Goal: Task Accomplishment & Management: Use online tool/utility

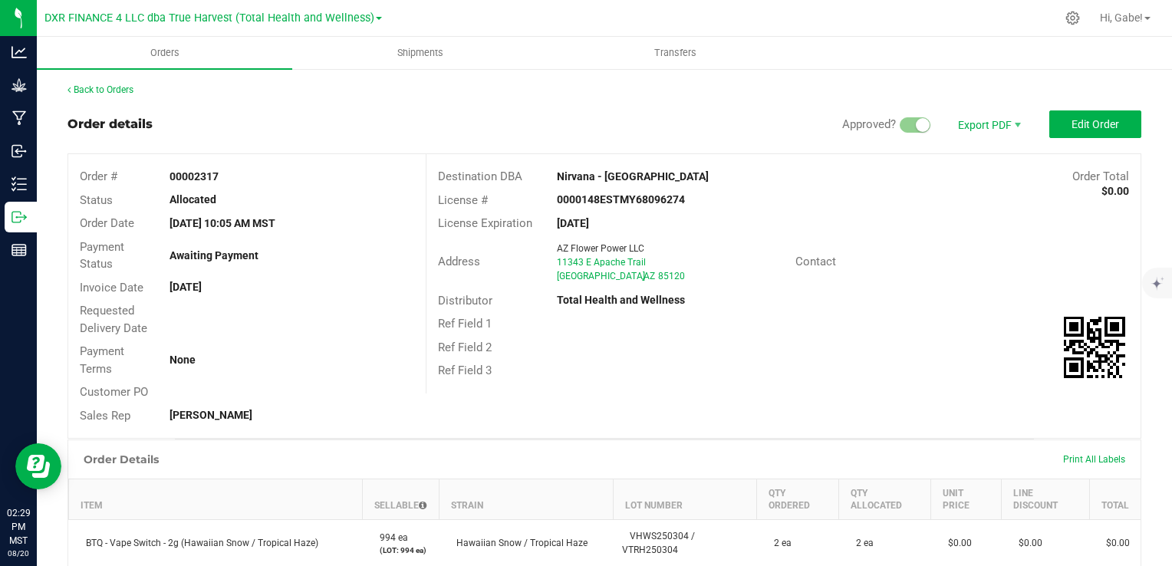
scroll to position [28, 0]
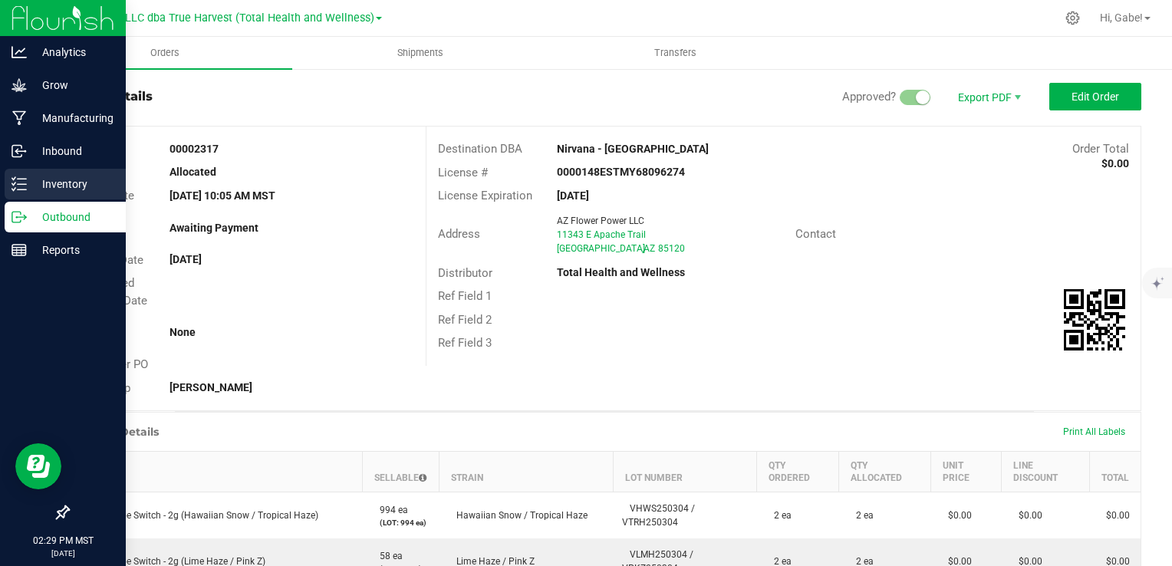
click at [32, 184] on p "Inventory" at bounding box center [73, 184] width 92 height 18
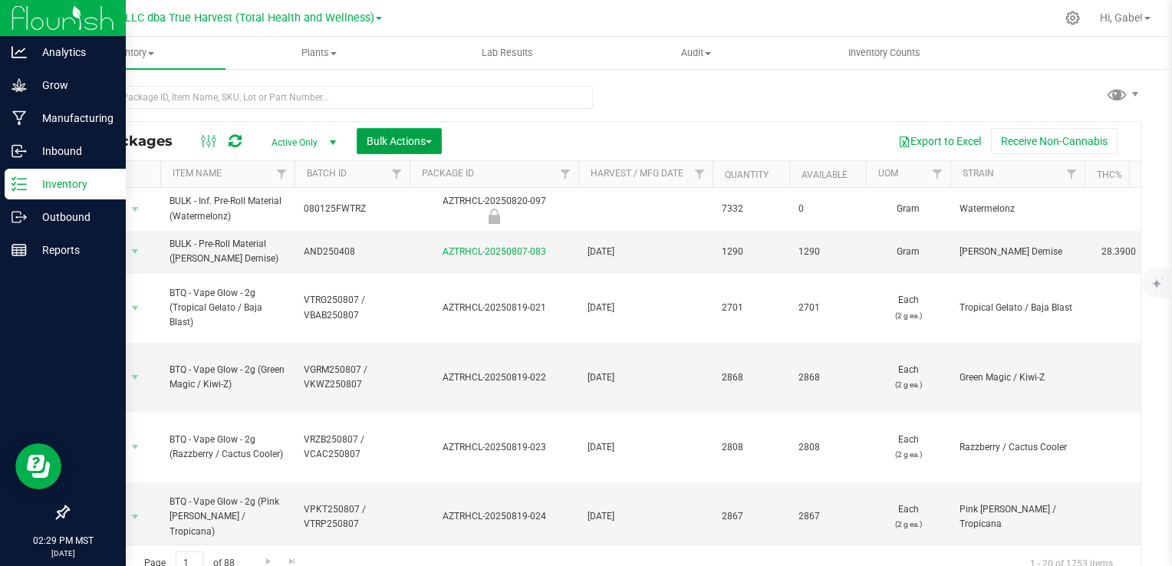
click at [402, 143] on span "Bulk Actions" at bounding box center [399, 141] width 65 height 12
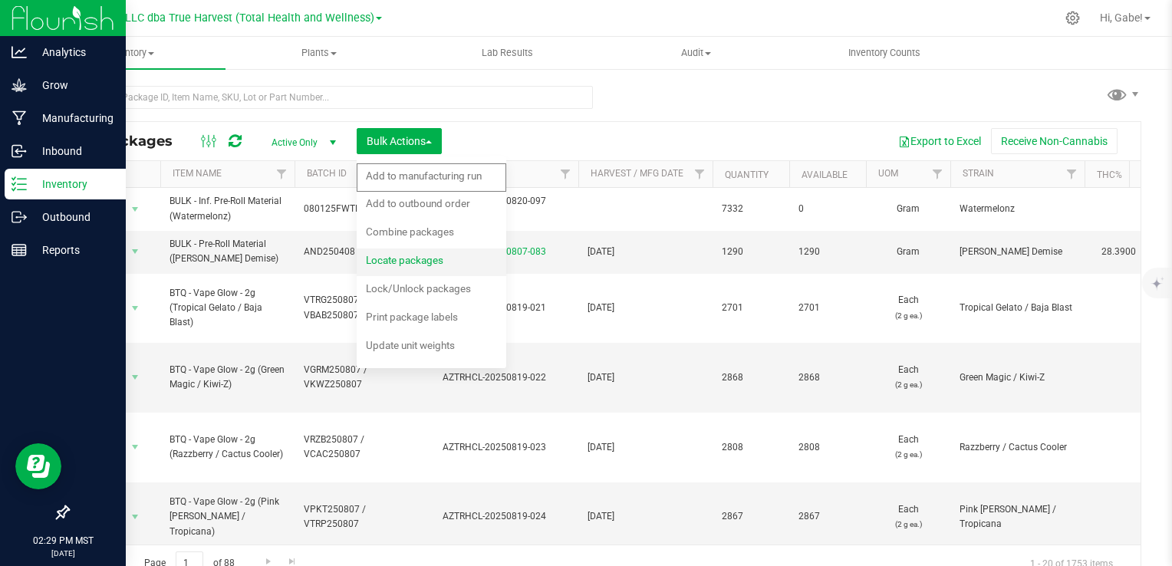
click at [412, 254] on span "Locate packages" at bounding box center [404, 260] width 77 height 12
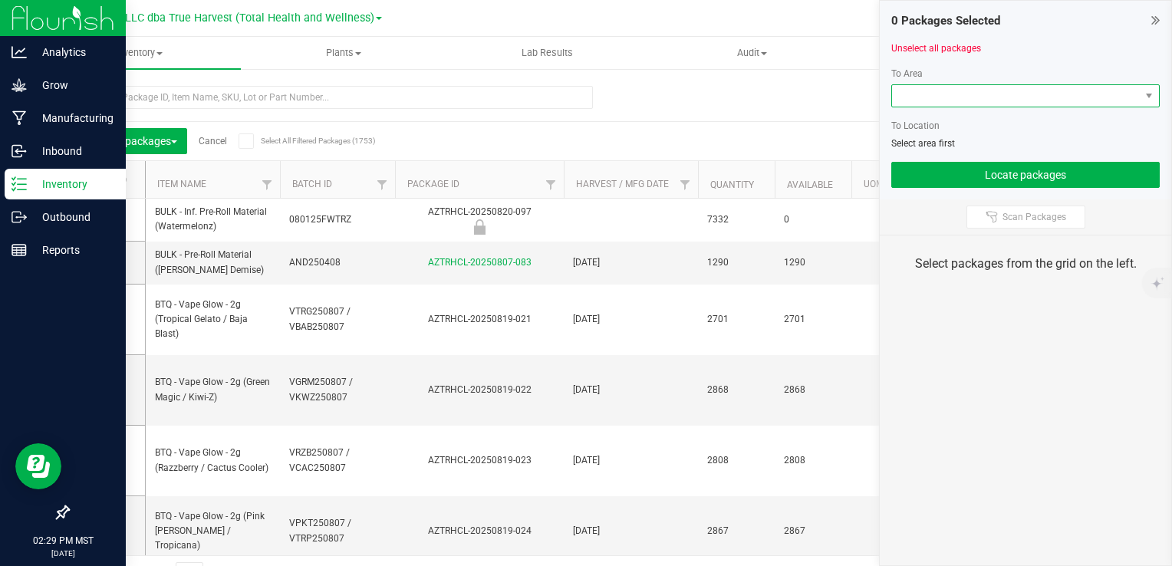
click at [915, 96] on span at bounding box center [1016, 95] width 248 height 21
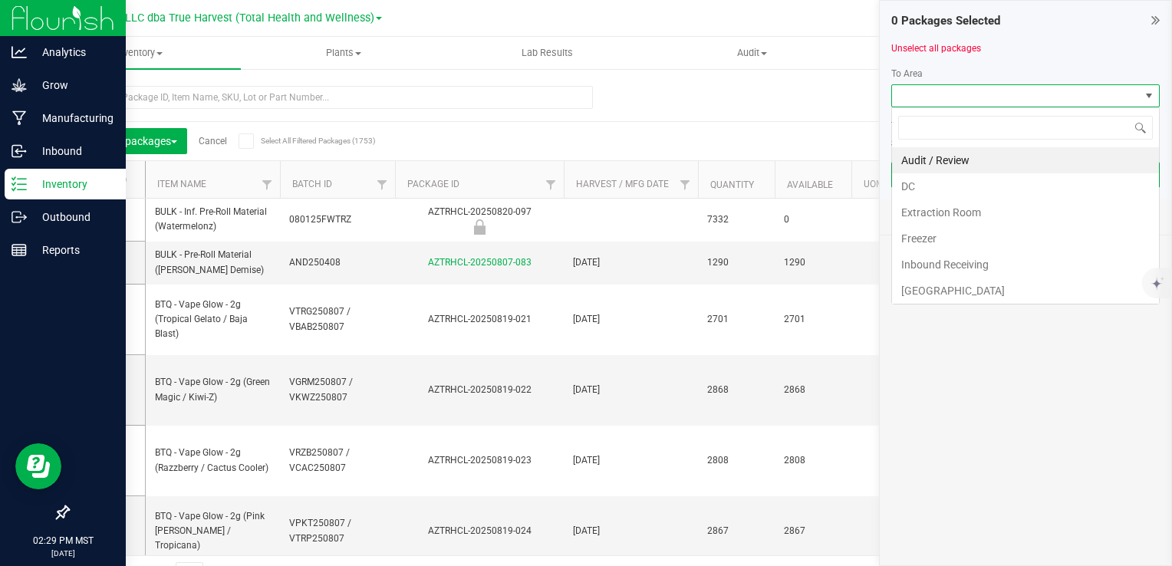
scroll to position [22, 268]
click at [393, 129] on div "Export to Excel Receive Non-Cannabis" at bounding box center [733, 141] width 792 height 26
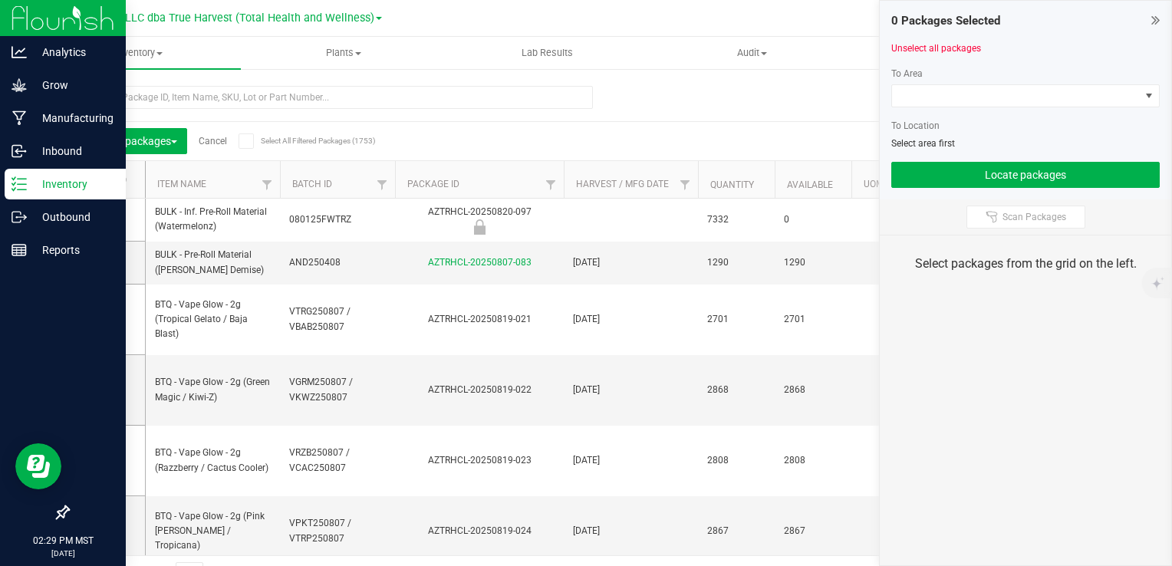
click at [212, 139] on link "Cancel" at bounding box center [213, 141] width 28 height 11
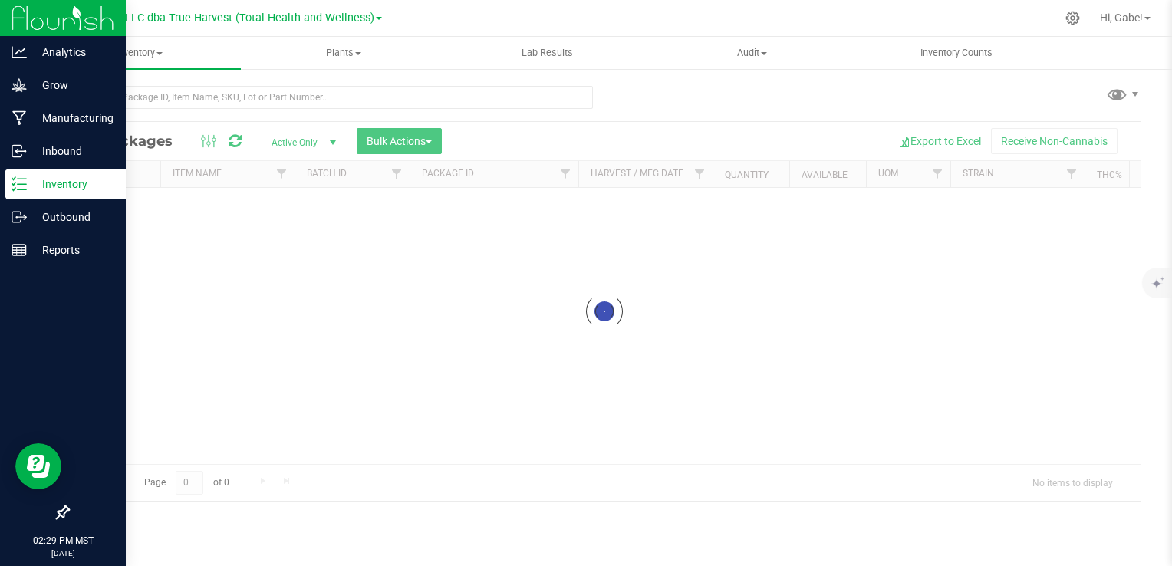
click at [426, 134] on div at bounding box center [604, 311] width 1072 height 379
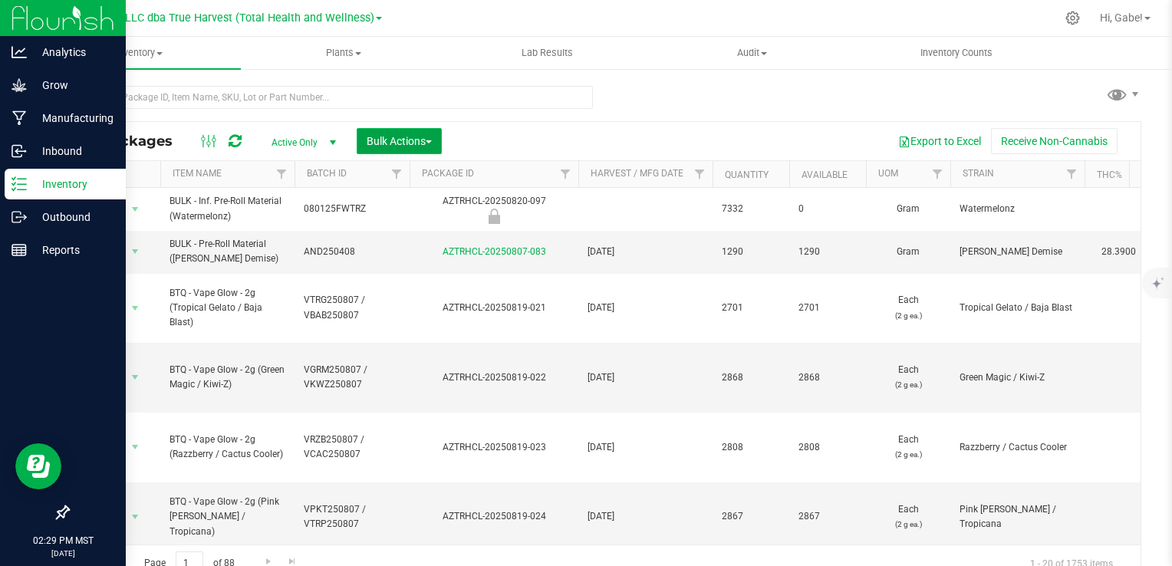
click at [420, 147] on button "Bulk Actions" at bounding box center [399, 141] width 85 height 26
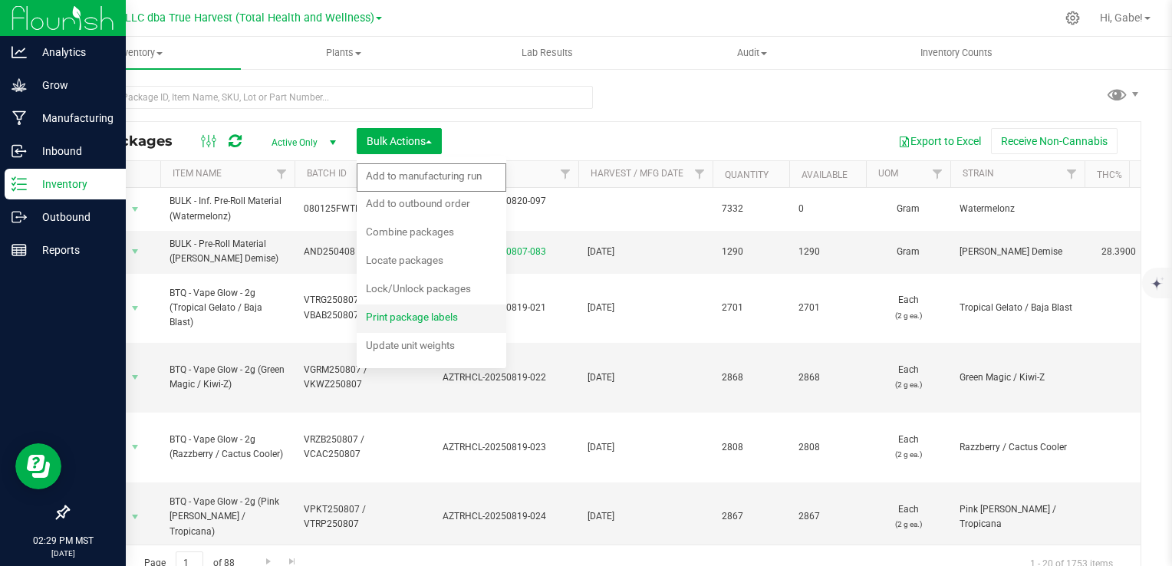
click at [417, 319] on span "Print package labels" at bounding box center [412, 317] width 92 height 12
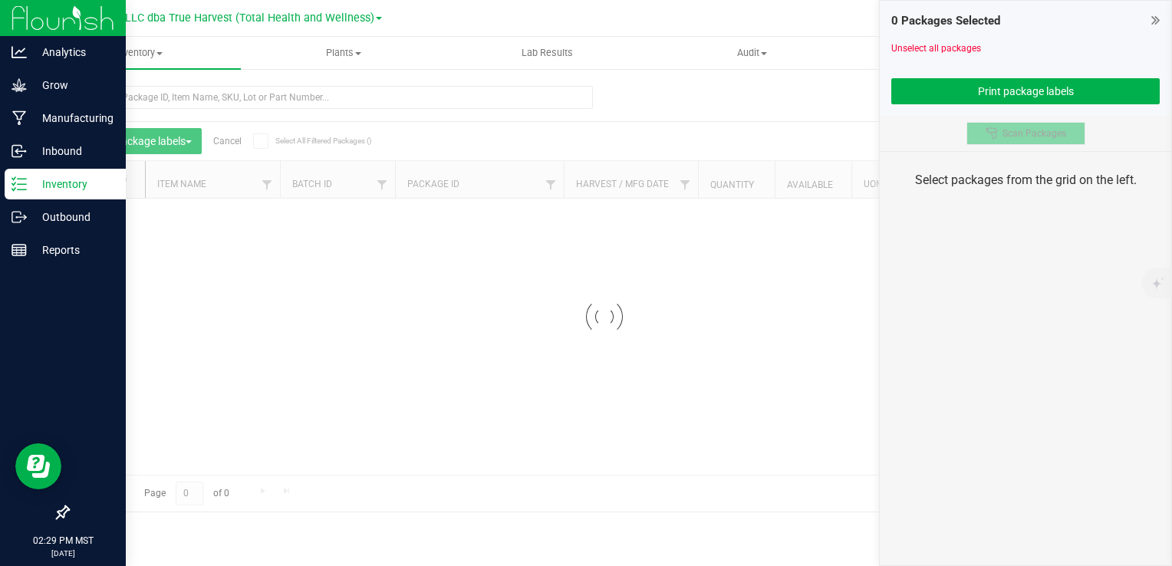
click at [1053, 124] on button "Scan Packages" at bounding box center [1025, 133] width 119 height 23
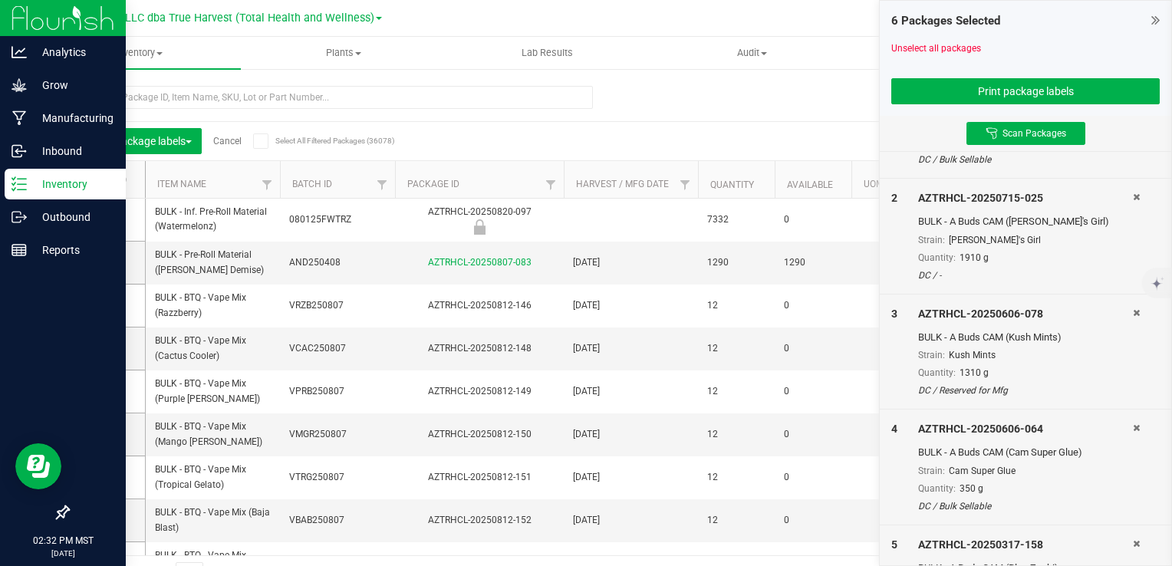
scroll to position [313, 0]
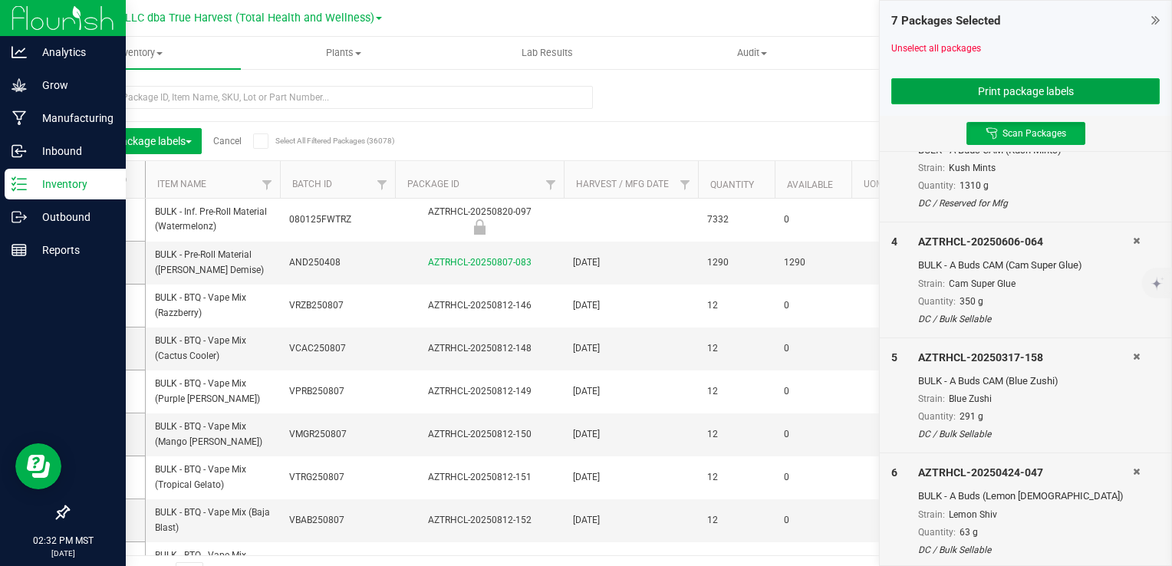
click at [1003, 91] on button "Print package labels" at bounding box center [1025, 91] width 268 height 26
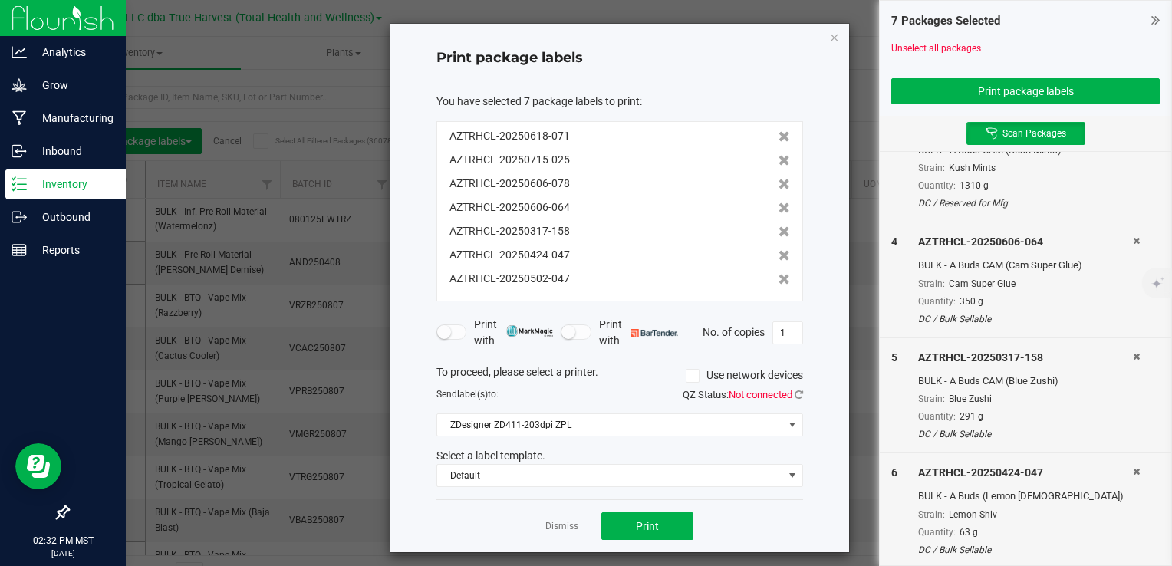
click at [786, 396] on span "QZ Status: Not connected" at bounding box center [743, 395] width 120 height 12
click at [795, 394] on icon at bounding box center [799, 395] width 8 height 10
click at [656, 520] on button "Print" at bounding box center [647, 526] width 92 height 28
click at [831, 40] on icon "button" at bounding box center [834, 37] width 11 height 18
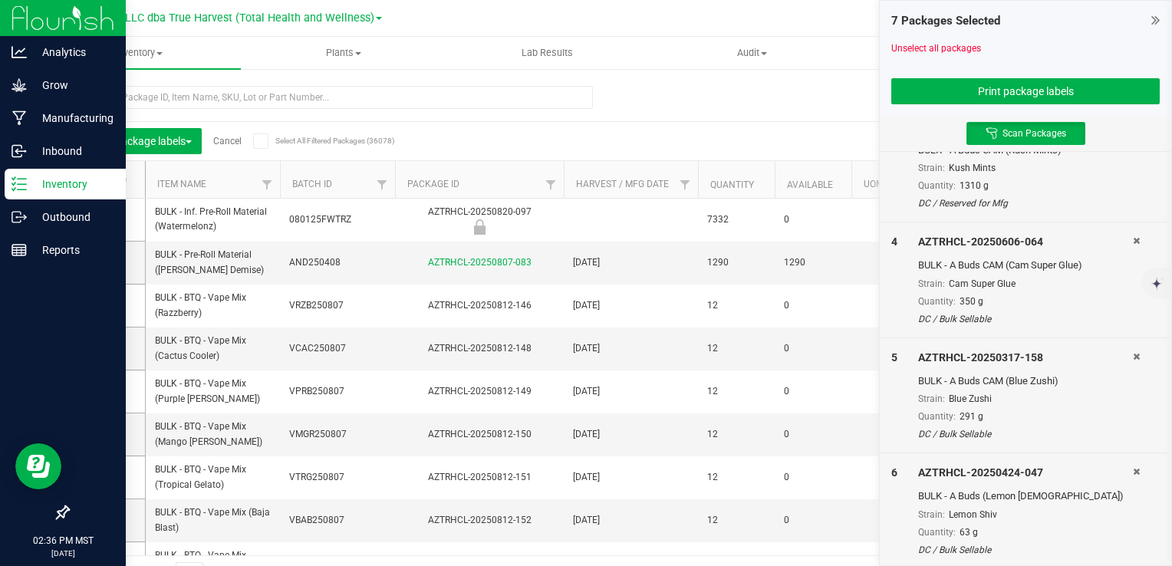
click at [1133, 239] on icon at bounding box center [1136, 240] width 7 height 9
click at [1133, 352] on icon at bounding box center [1136, 356] width 7 height 9
click at [1133, 239] on icon at bounding box center [1136, 240] width 7 height 9
click at [1133, 239] on icon at bounding box center [1136, 239] width 7 height 9
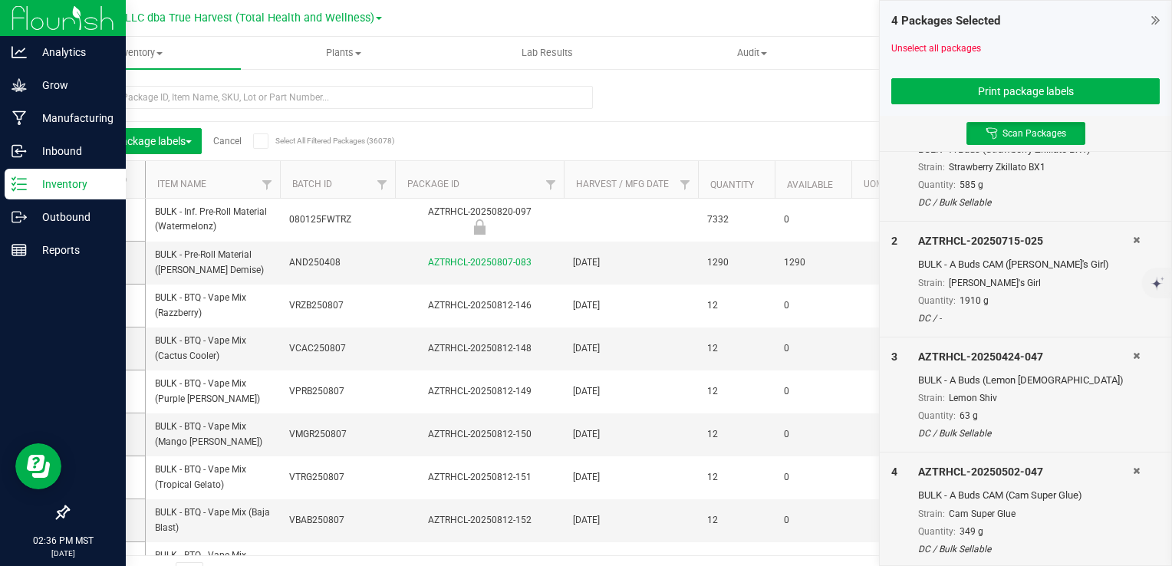
scroll to position [0, 0]
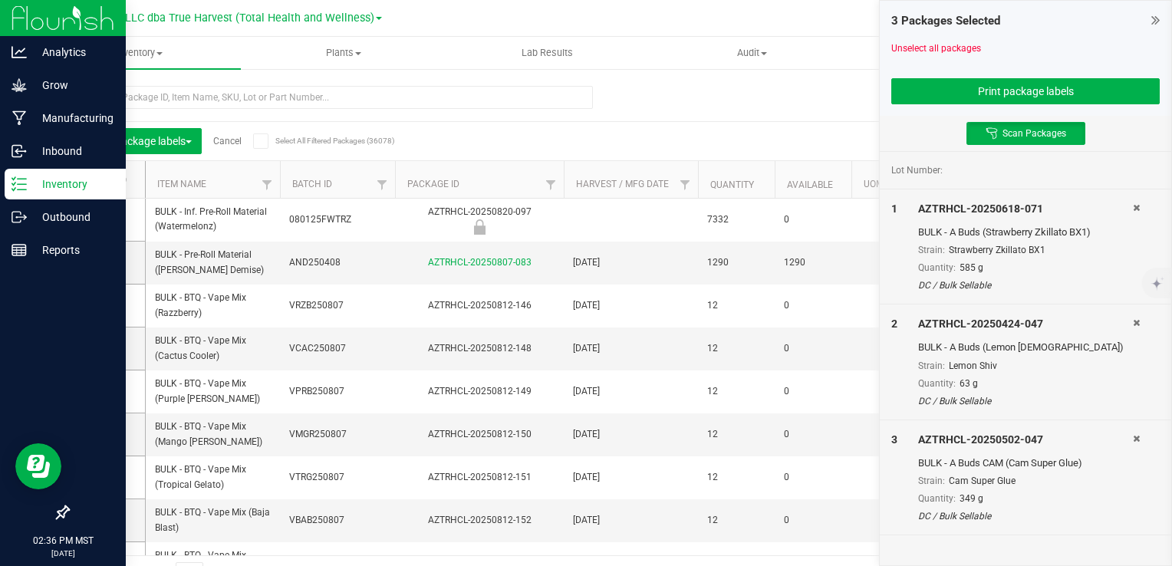
click at [1134, 207] on icon at bounding box center [1136, 207] width 7 height 9
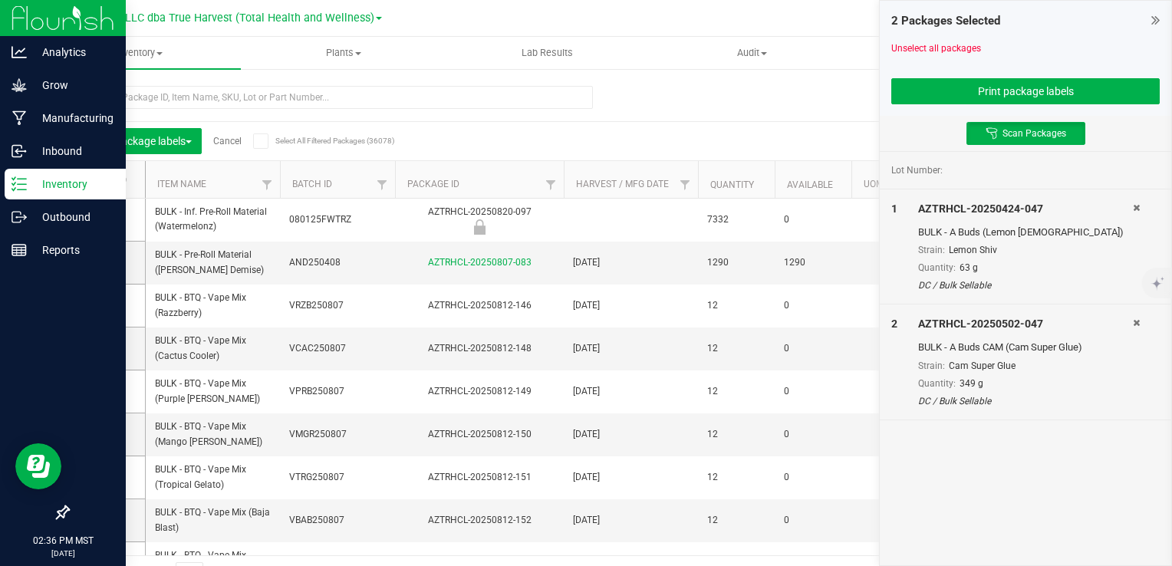
click at [1134, 206] on icon at bounding box center [1136, 207] width 7 height 9
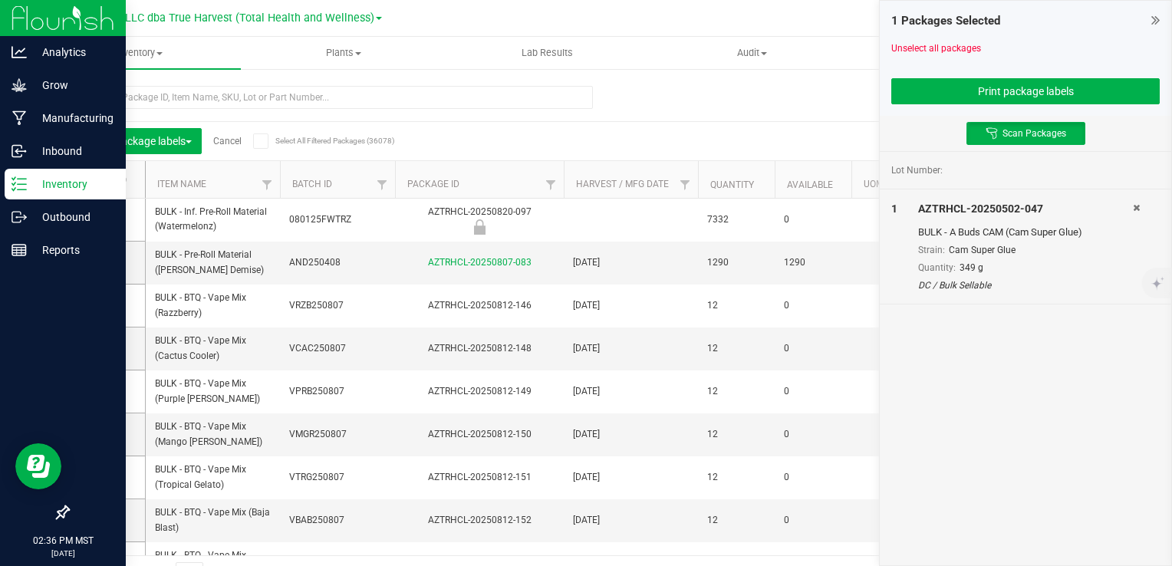
click at [1134, 206] on icon at bounding box center [1136, 207] width 7 height 9
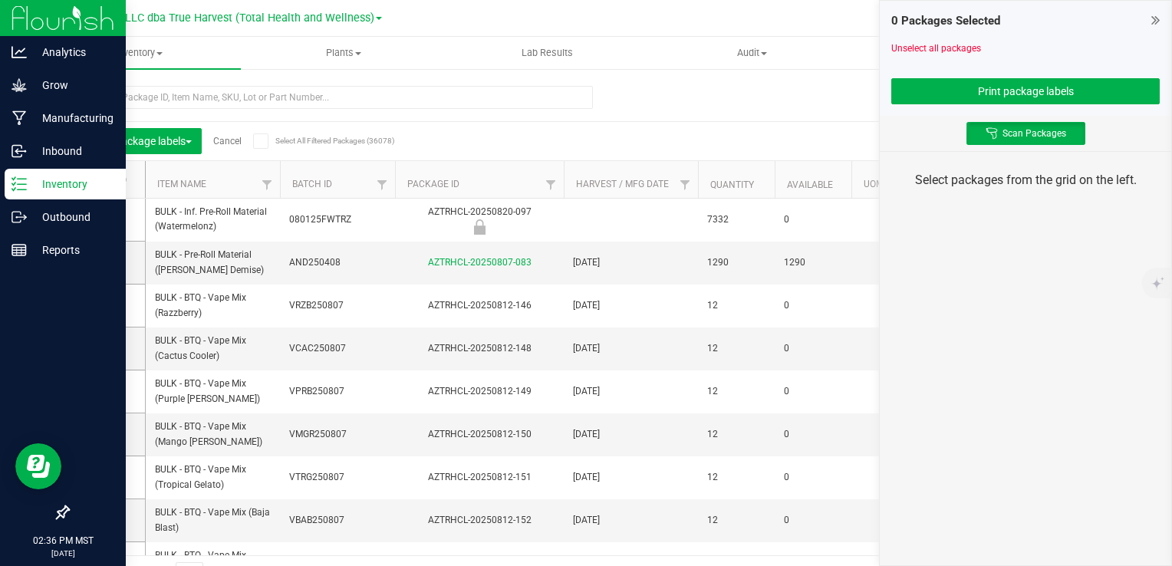
click at [1154, 17] on icon at bounding box center [1155, 19] width 8 height 15
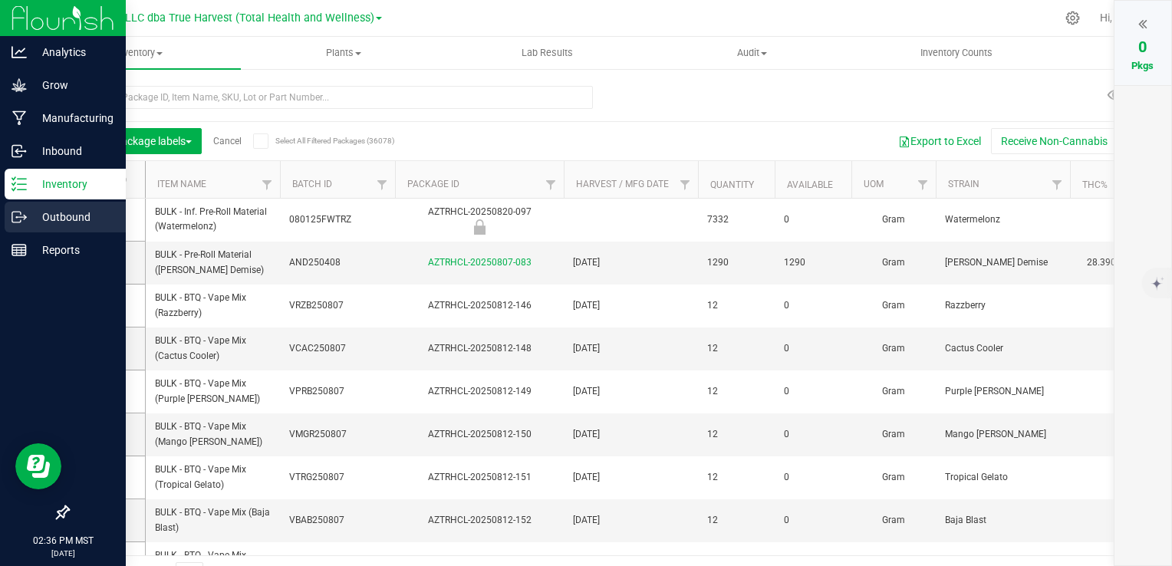
click at [51, 210] on p "Outbound" at bounding box center [73, 217] width 92 height 18
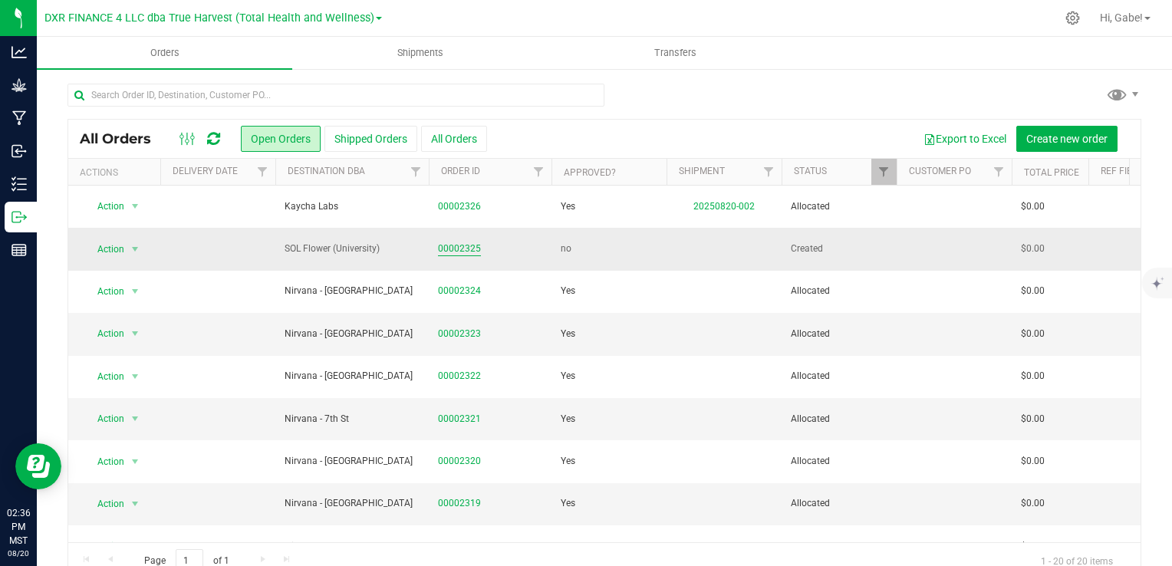
click at [462, 245] on link "00002325" at bounding box center [459, 249] width 43 height 15
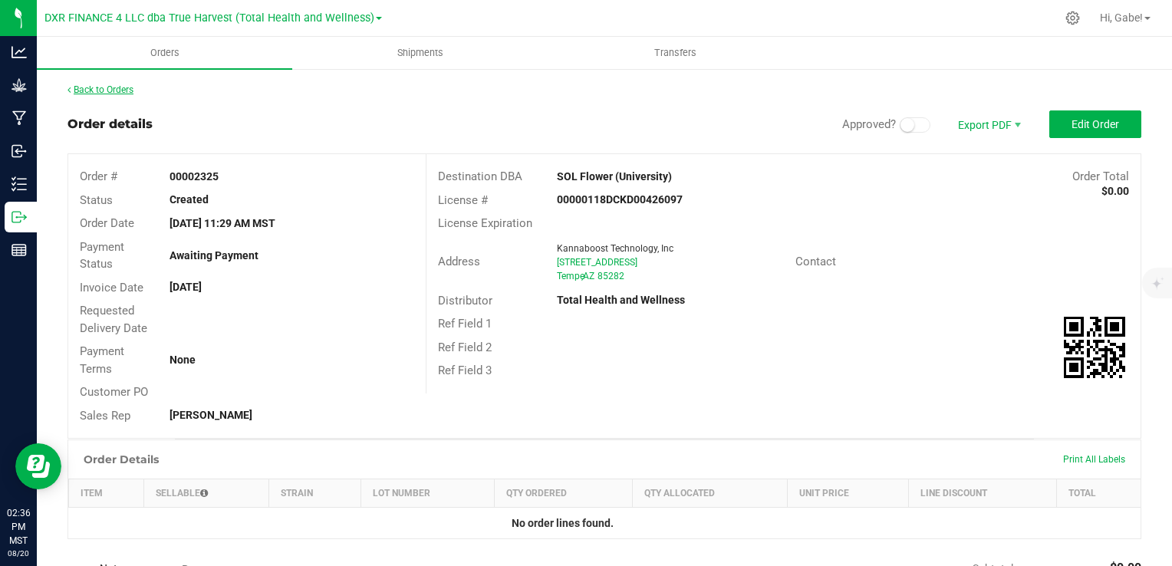
click at [127, 88] on link "Back to Orders" at bounding box center [100, 89] width 66 height 11
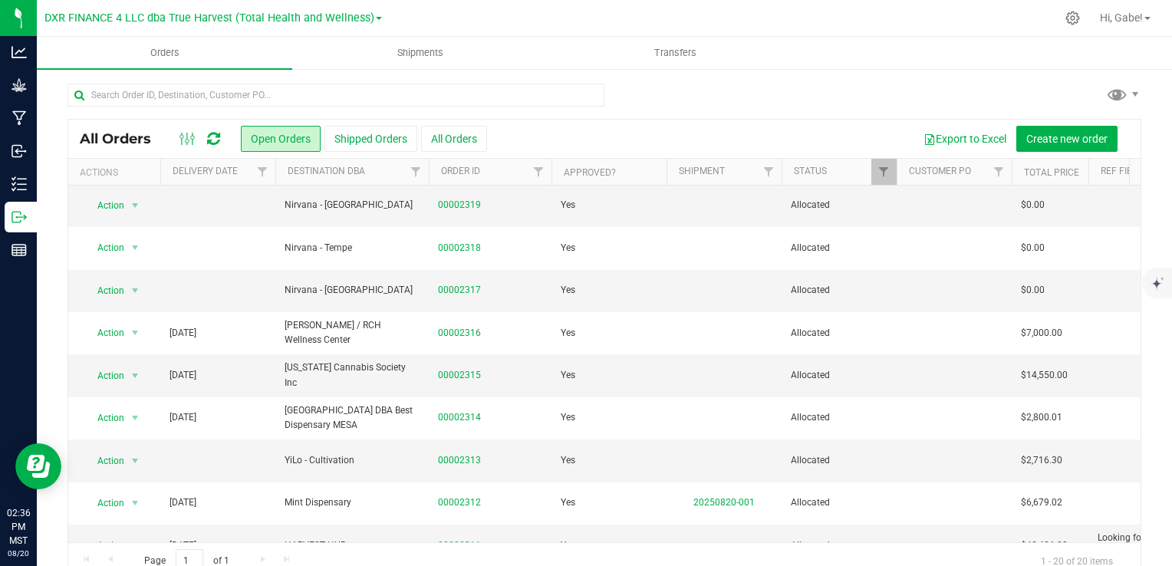
scroll to position [77, 0]
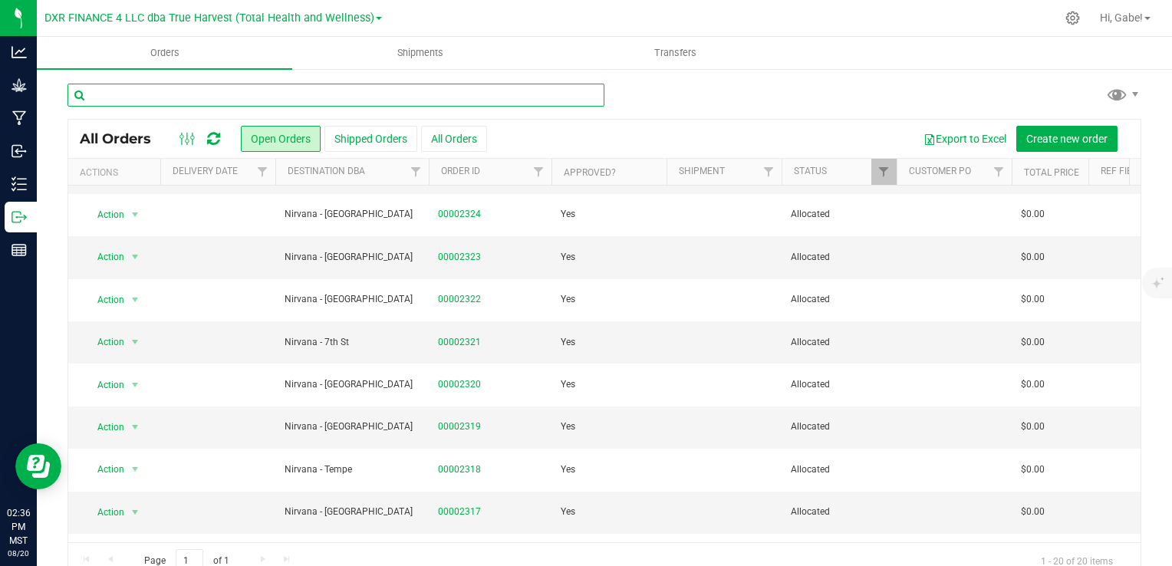
click at [341, 97] on input "text" at bounding box center [335, 95] width 537 height 23
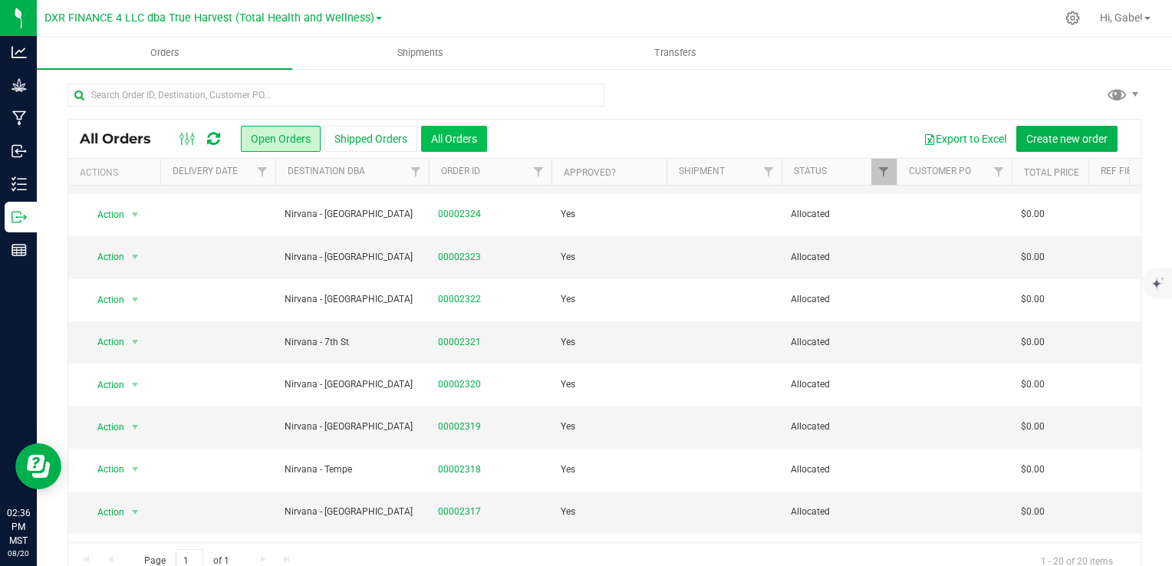
click at [449, 139] on button "All Orders" at bounding box center [454, 139] width 66 height 26
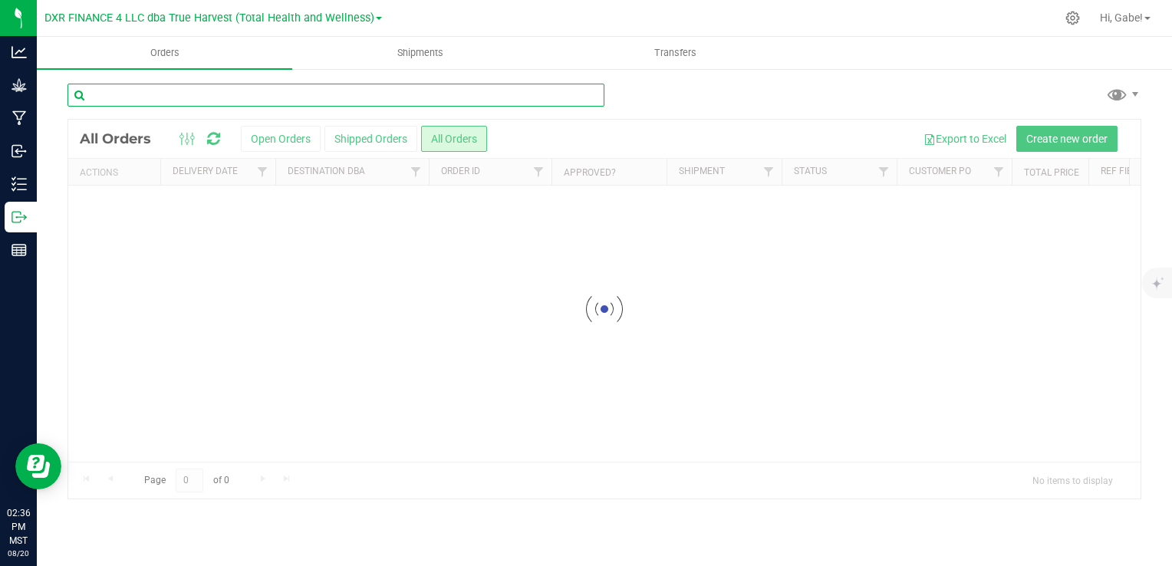
click at [357, 97] on input "text" at bounding box center [335, 95] width 537 height 23
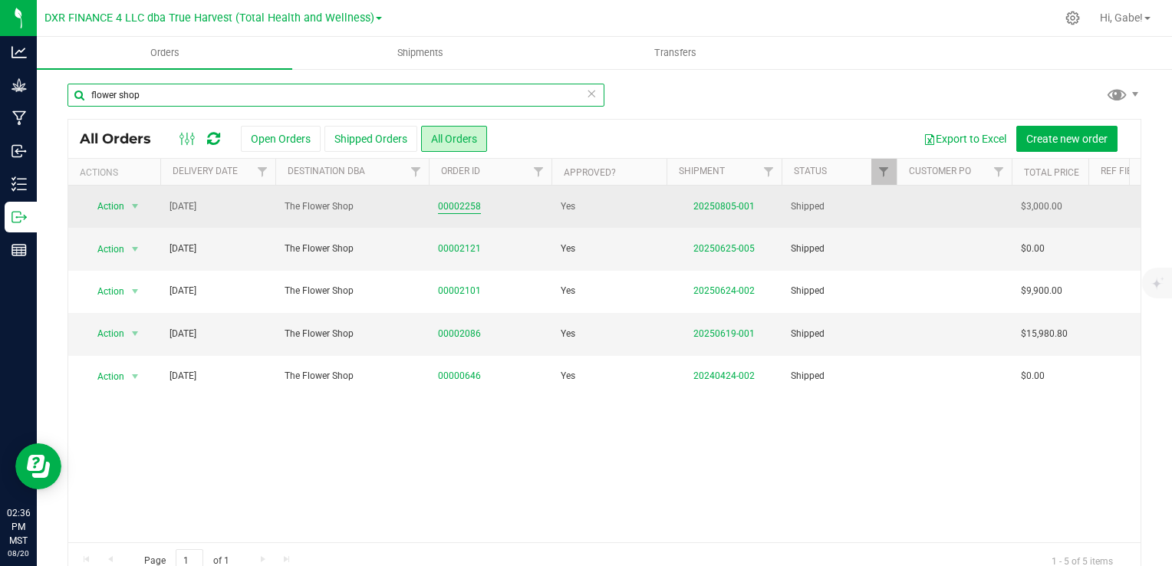
type input "flower shop"
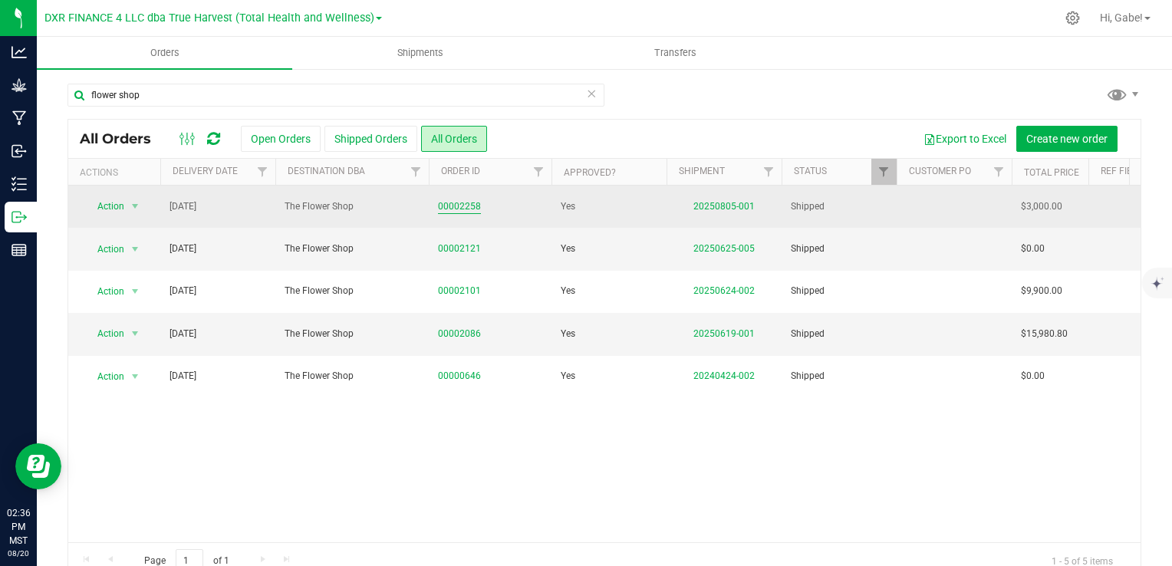
click at [461, 204] on link "00002258" at bounding box center [459, 206] width 43 height 15
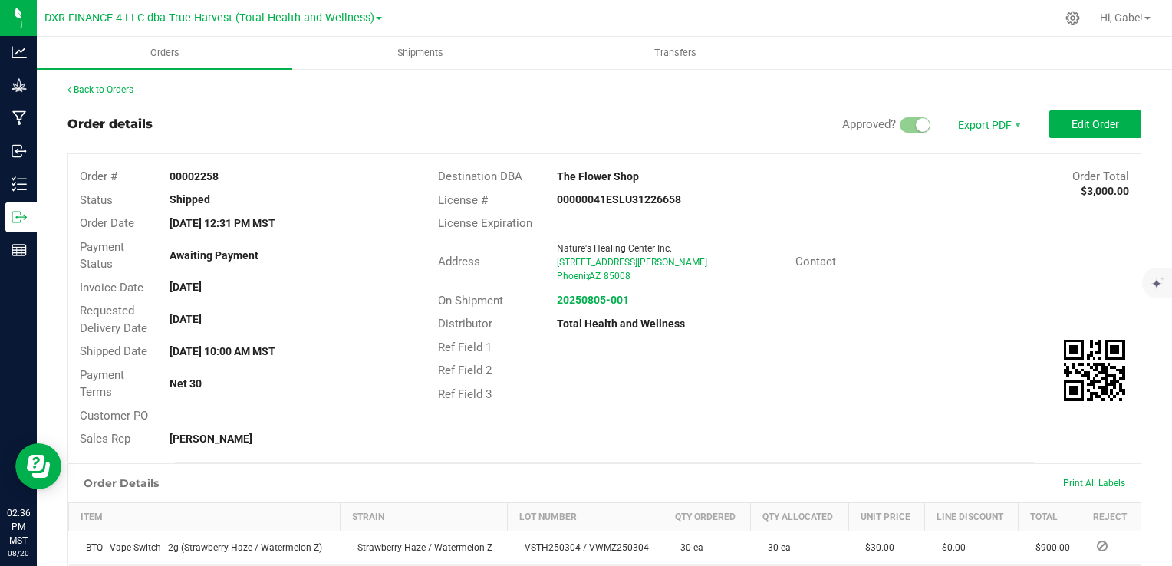
click at [114, 92] on link "Back to Orders" at bounding box center [100, 89] width 66 height 11
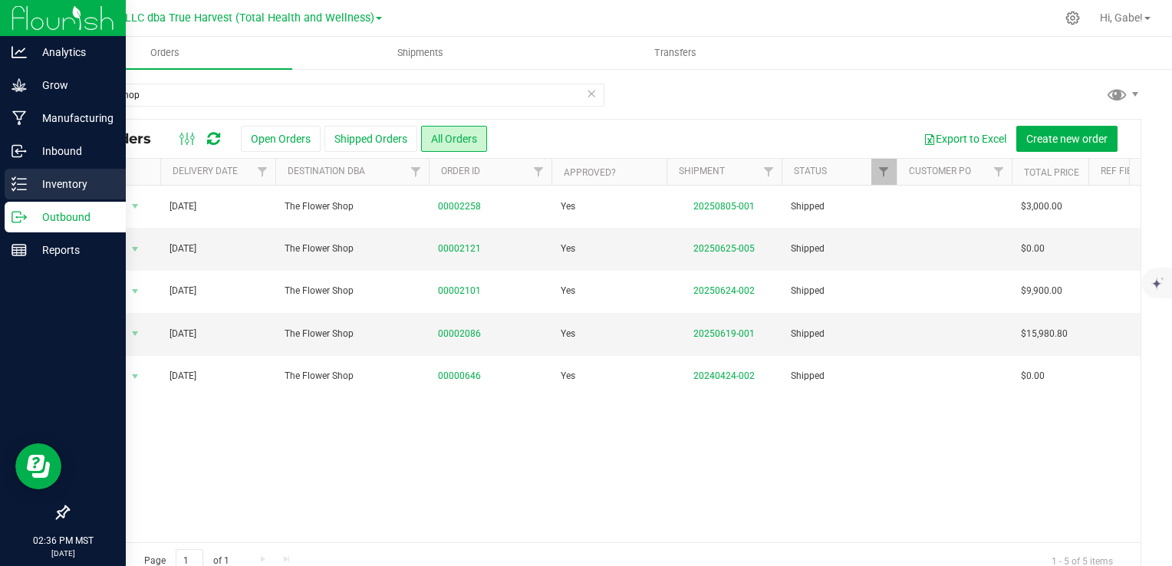
click at [31, 186] on p "Inventory" at bounding box center [73, 184] width 92 height 18
